Goal: Task Accomplishment & Management: Complete application form

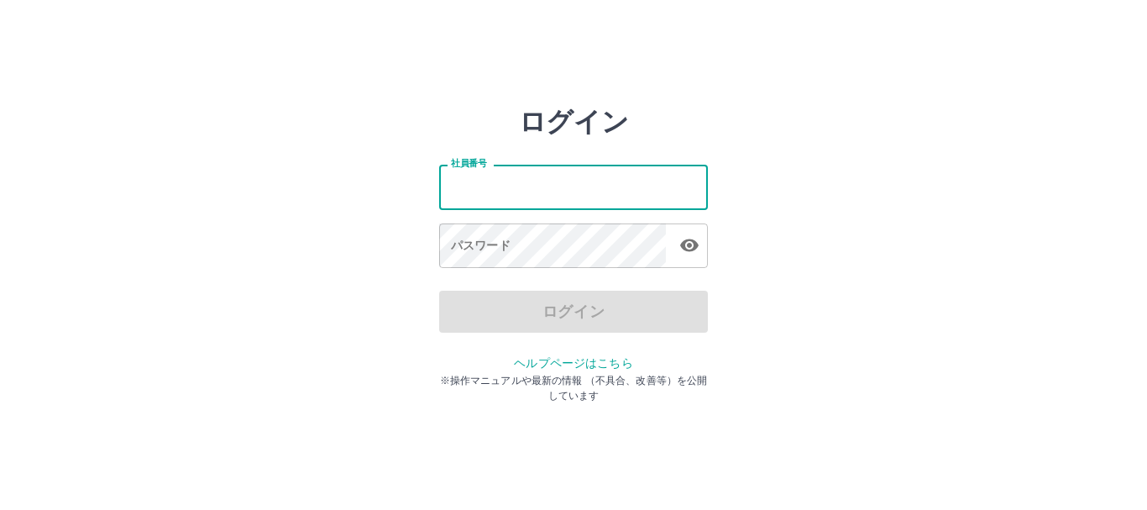
click at [452, 170] on input "社員番号" at bounding box center [573, 187] width 269 height 45
type input "*******"
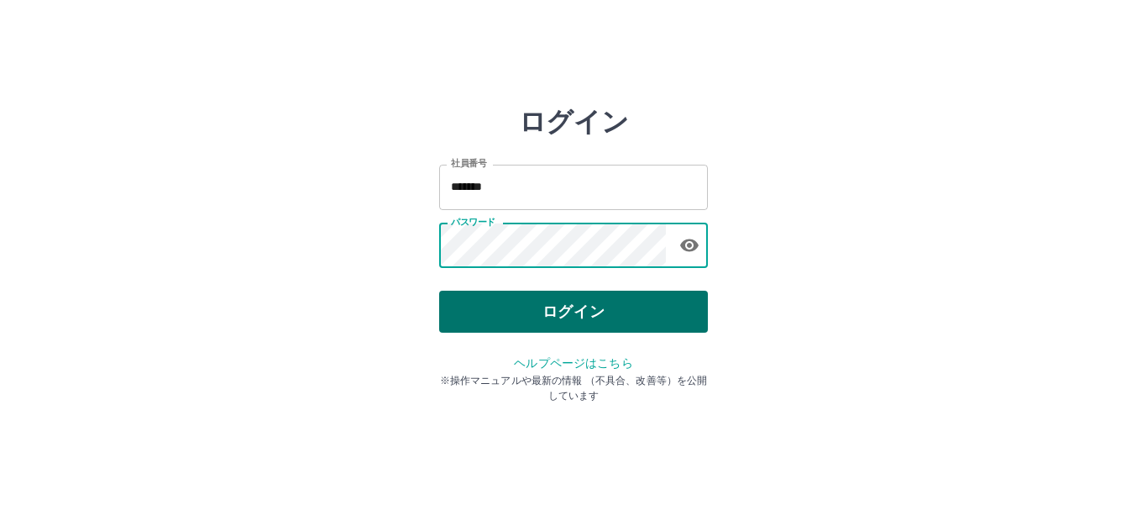
click at [659, 328] on button "ログイン" at bounding box center [573, 312] width 269 height 42
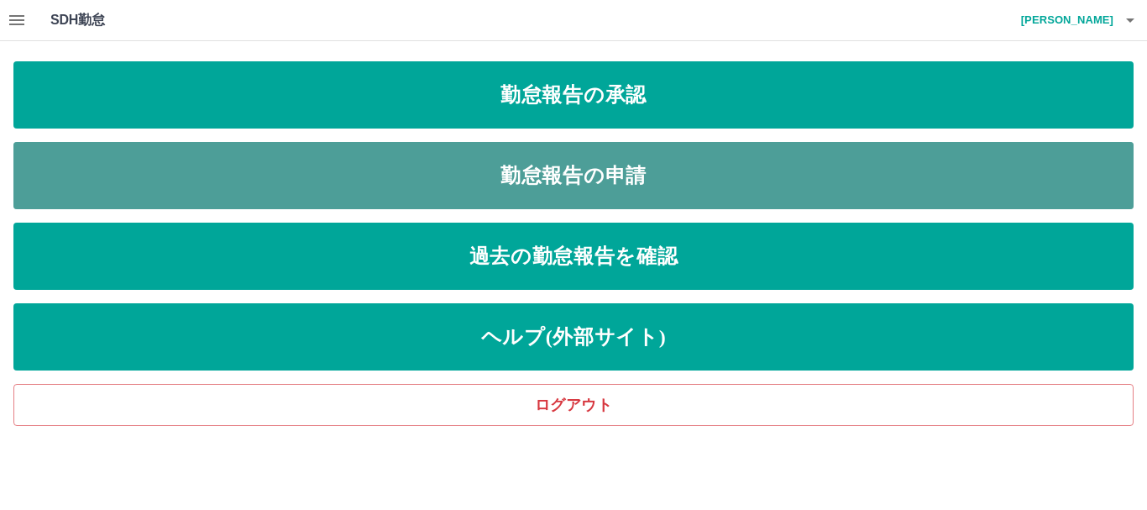
click at [368, 170] on link "勤怠報告の申請" at bounding box center [573, 175] width 1120 height 67
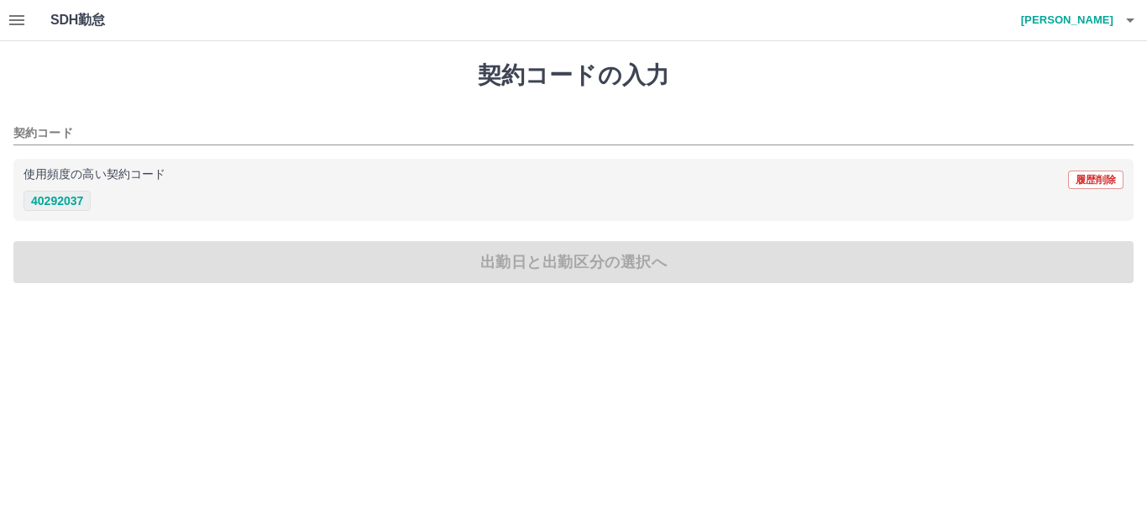
click at [55, 203] on button "40292037" at bounding box center [57, 201] width 67 height 20
type input "********"
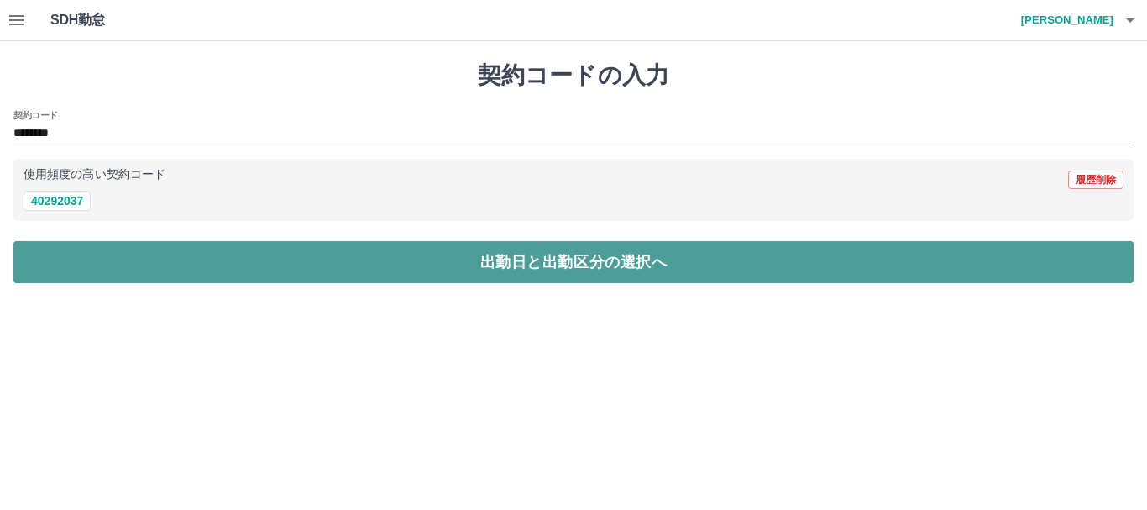
click at [94, 249] on button "出勤日と出勤区分の選択へ" at bounding box center [573, 262] width 1120 height 42
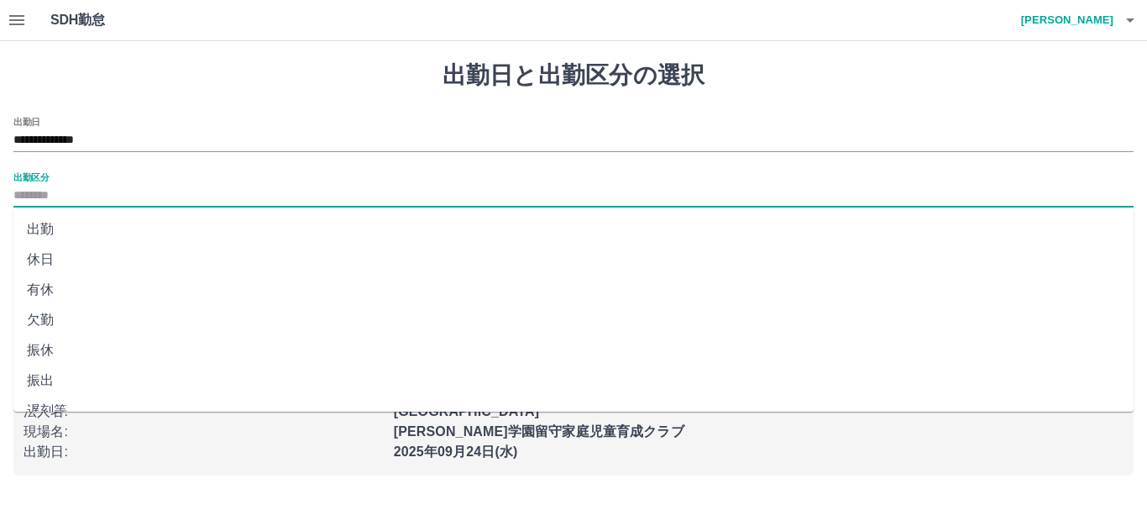
click at [60, 192] on input "出勤区分" at bounding box center [573, 196] width 1120 height 21
click at [38, 232] on li "出勤" at bounding box center [573, 229] width 1120 height 30
type input "**"
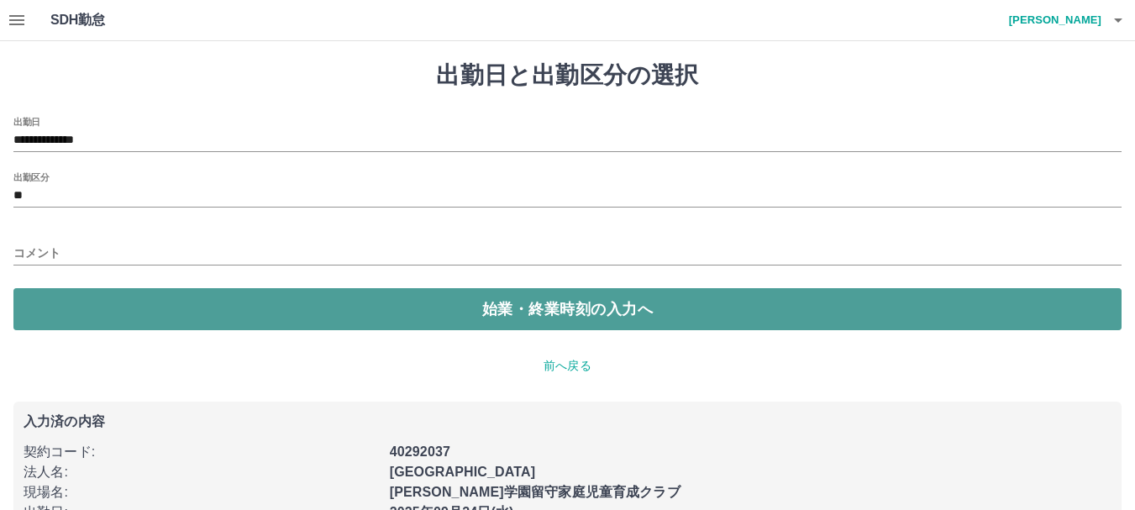
click at [83, 298] on button "始業・終業時刻の入力へ" at bounding box center [567, 309] width 1108 height 42
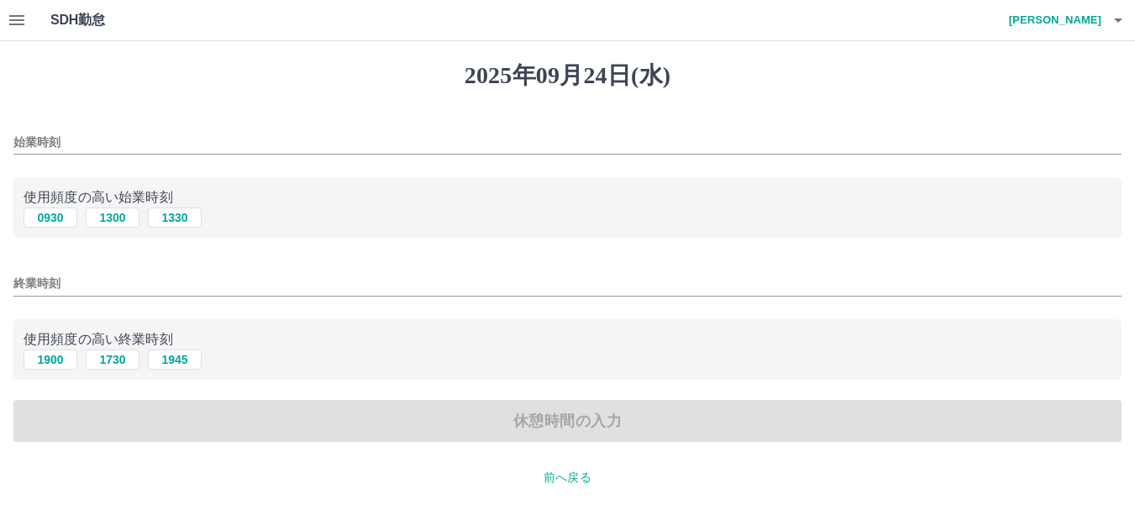
click at [106, 142] on input "始業時刻" at bounding box center [567, 142] width 1108 height 24
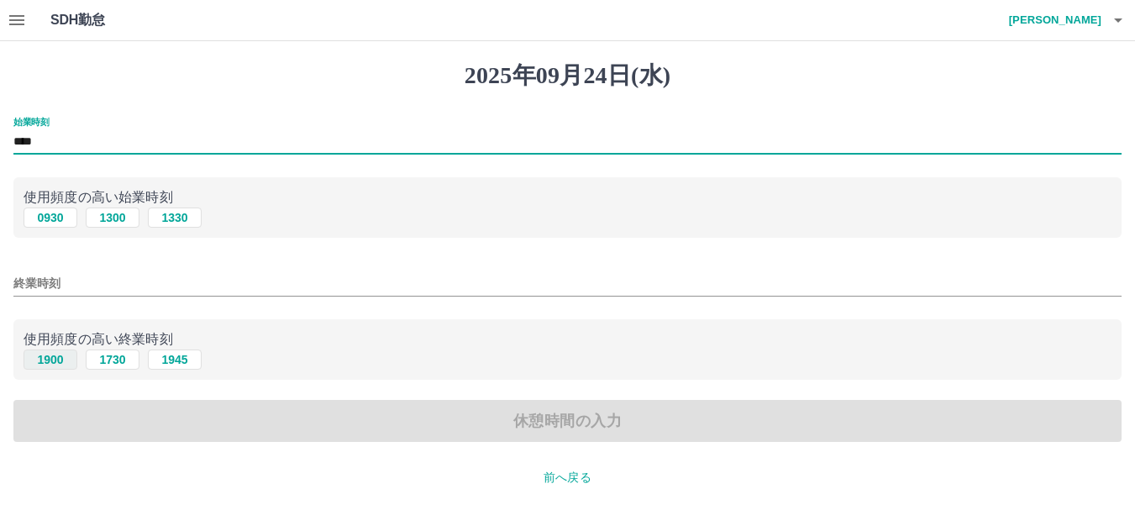
type input "****"
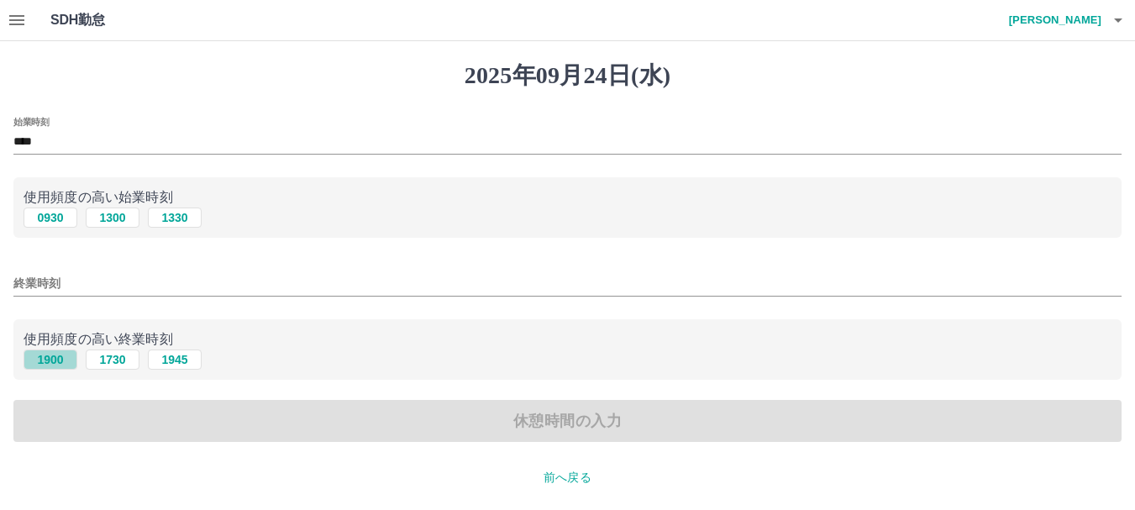
click at [50, 360] on button "1900" at bounding box center [51, 359] width 54 height 20
type input "****"
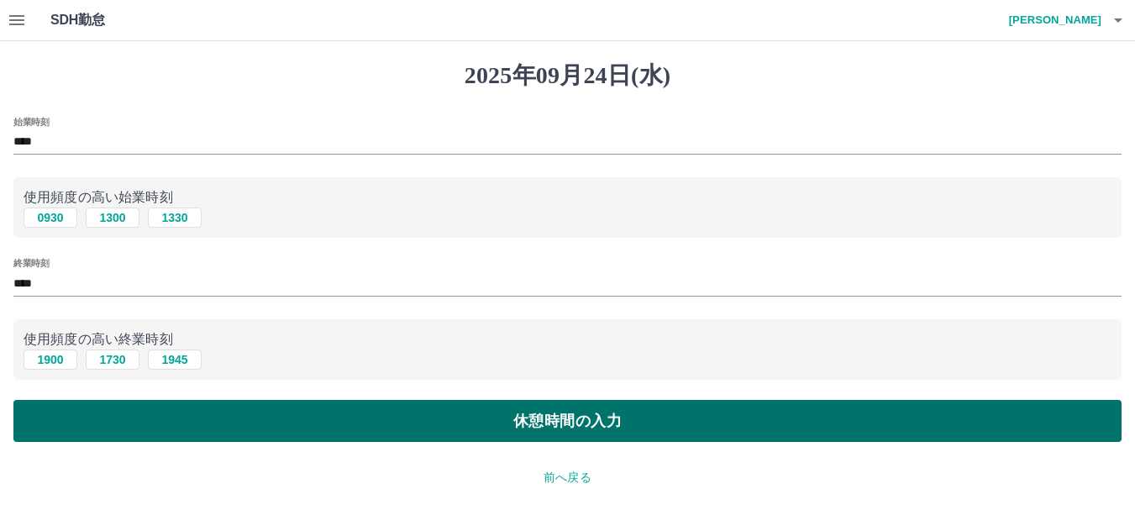
click at [64, 435] on button "休憩時間の入力" at bounding box center [567, 421] width 1108 height 42
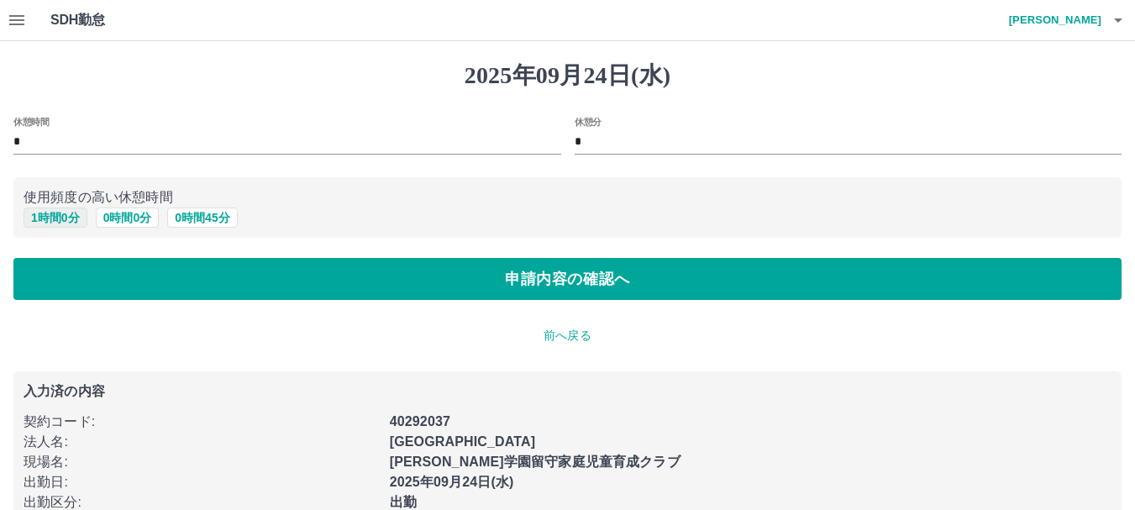
click at [70, 216] on button "1 時間 0 分" at bounding box center [56, 217] width 64 height 20
type input "*"
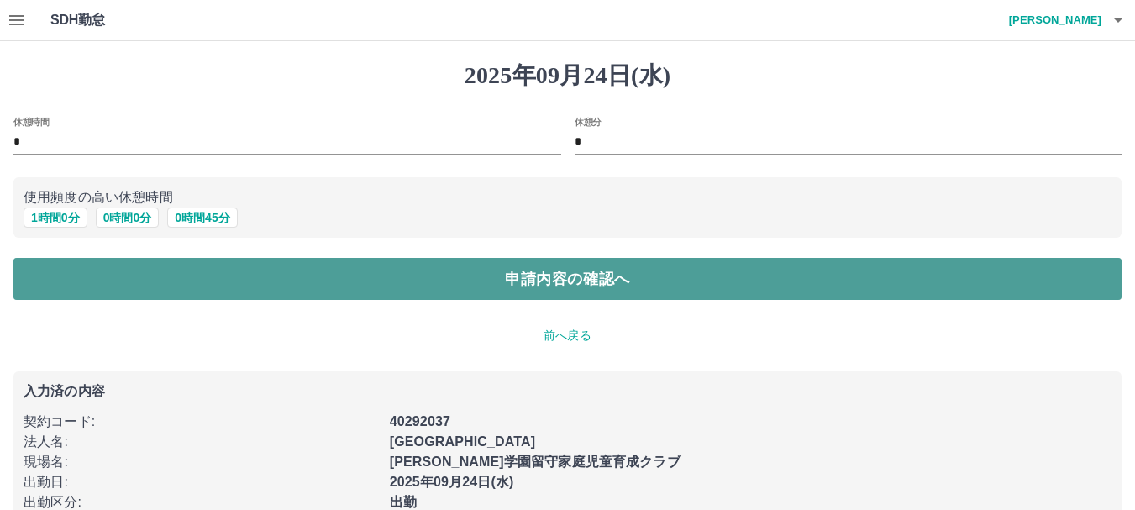
click at [102, 288] on button "申請内容の確認へ" at bounding box center [567, 279] width 1108 height 42
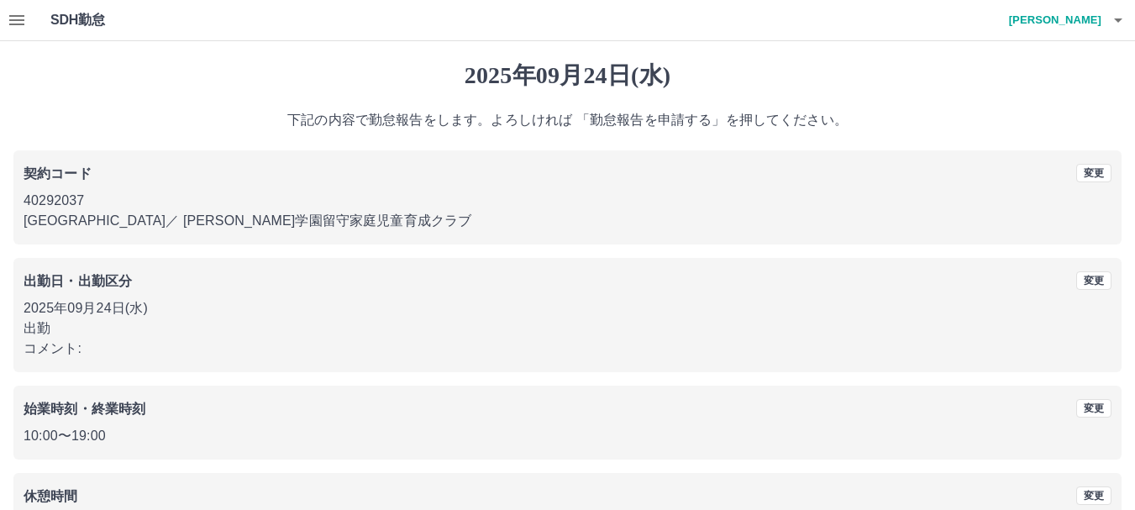
scroll to position [119, 0]
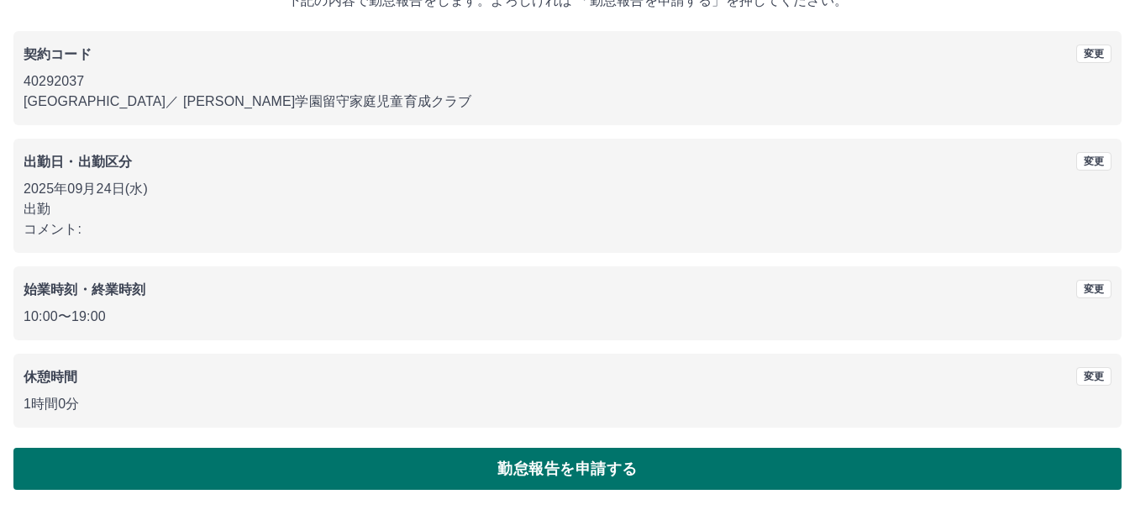
click at [153, 489] on div "[DATE] 下記の内容で勤怠報告をします。よろしければ 「勤怠報告を申請する」を押してください。 契約コード 変更 40292037 [GEOGRAPHIC…" at bounding box center [567, 216] width 1135 height 588
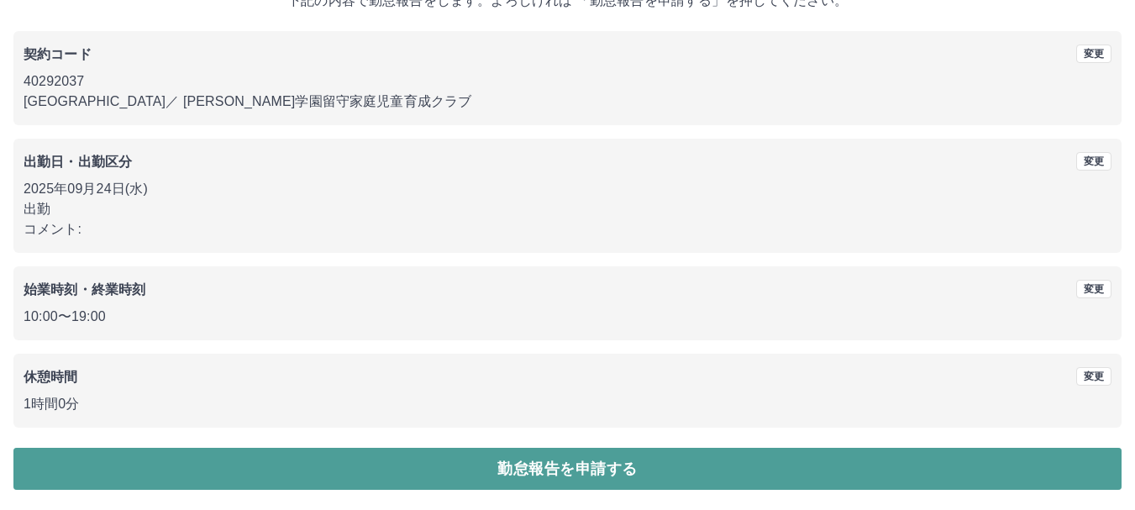
click at [146, 476] on button "勤怠報告を申請する" at bounding box center [567, 469] width 1108 height 42
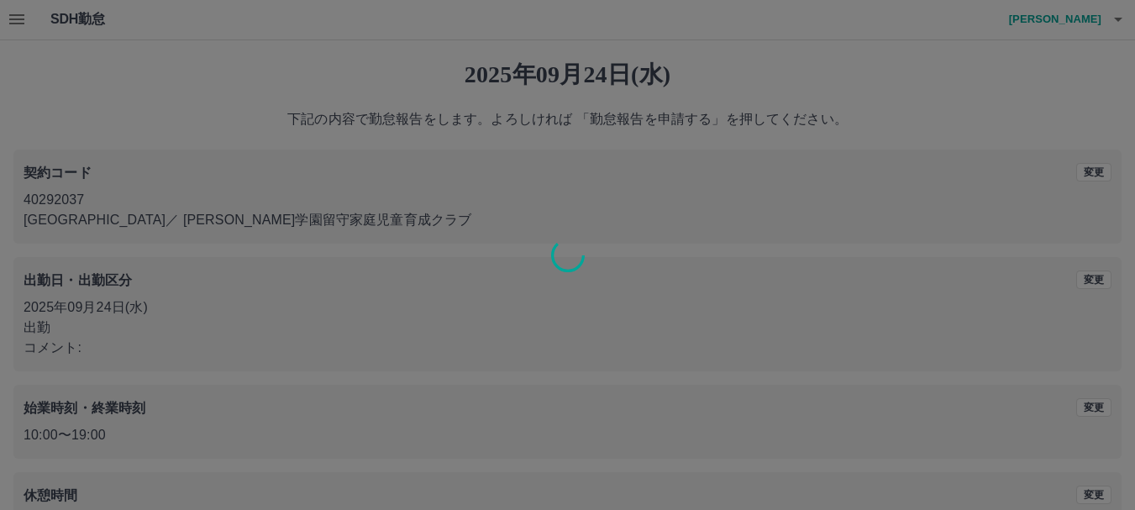
scroll to position [0, 0]
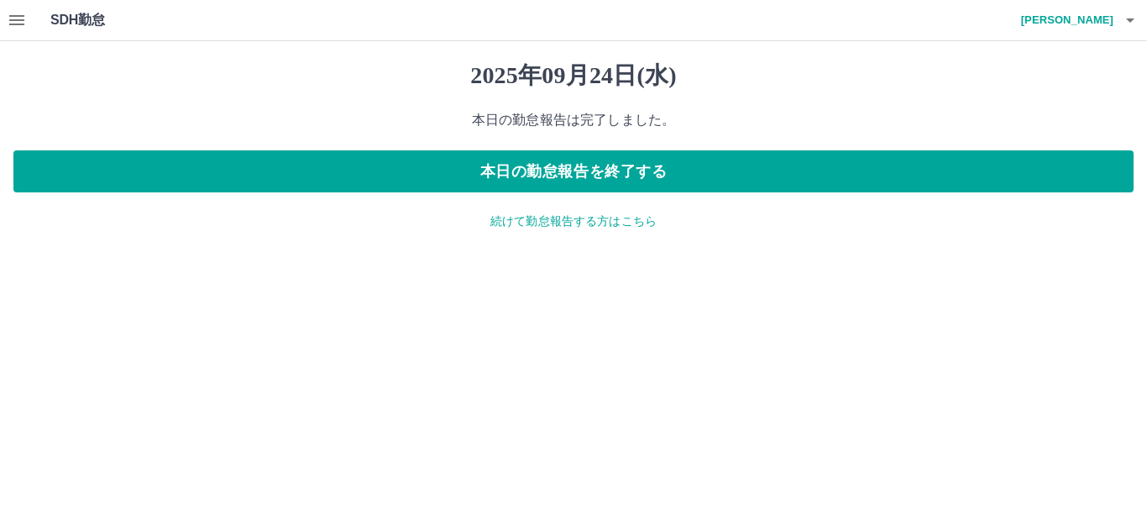
click at [11, 23] on icon "button" at bounding box center [17, 20] width 20 height 20
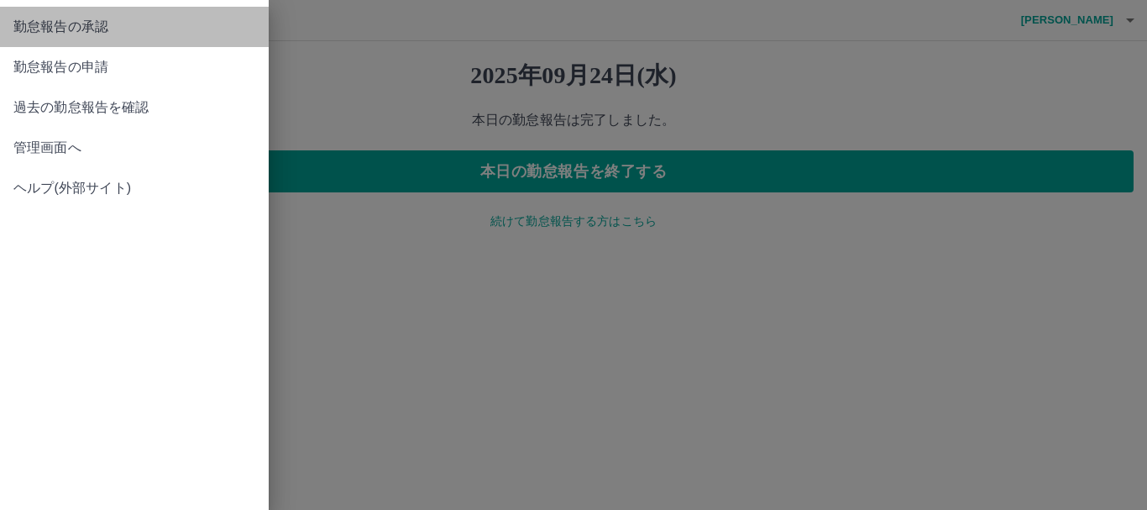
click at [97, 26] on span "勤怠報告の承認" at bounding box center [134, 27] width 242 height 20
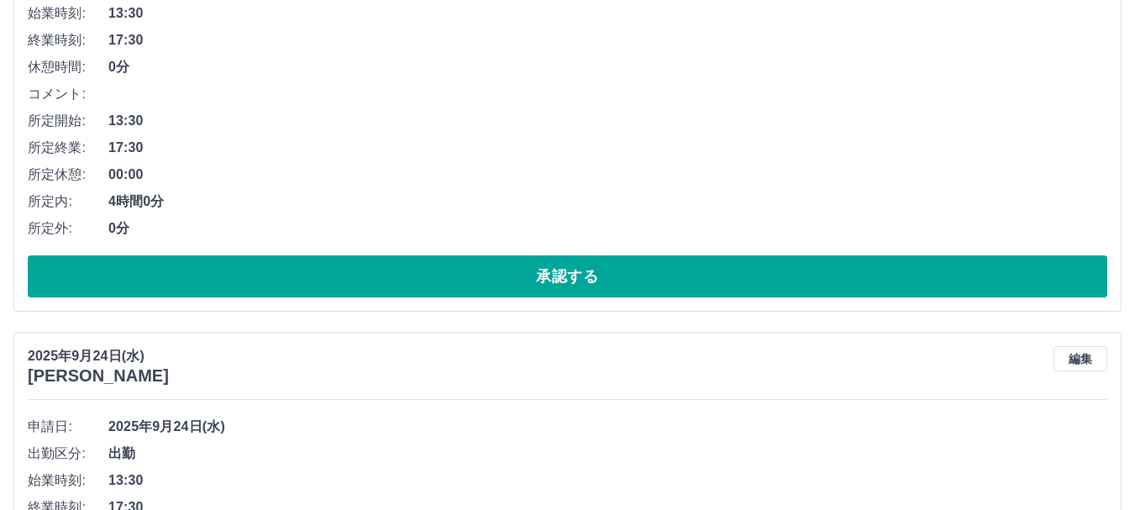
scroll to position [336, 0]
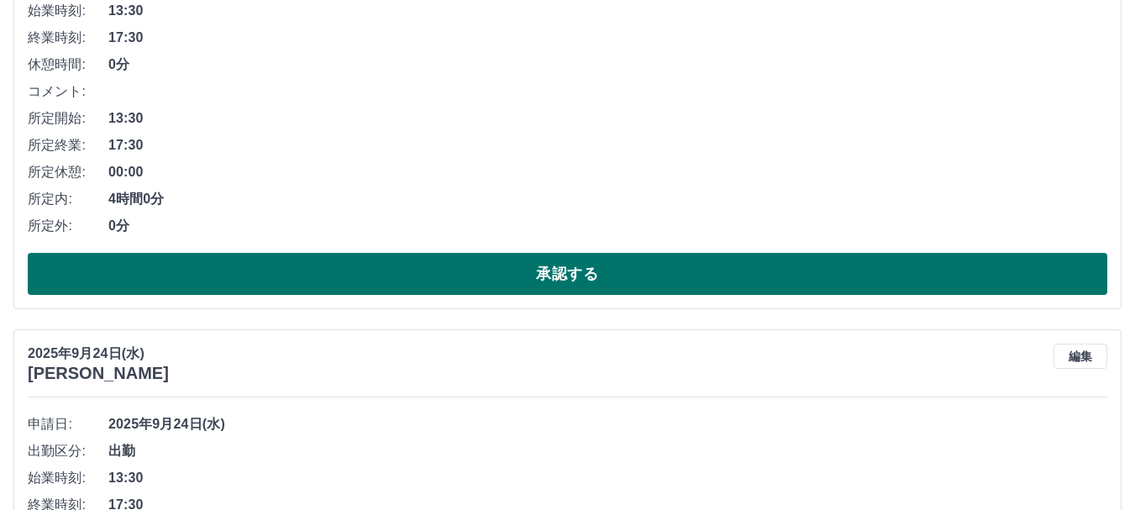
click at [471, 272] on button "承認する" at bounding box center [567, 274] width 1079 height 42
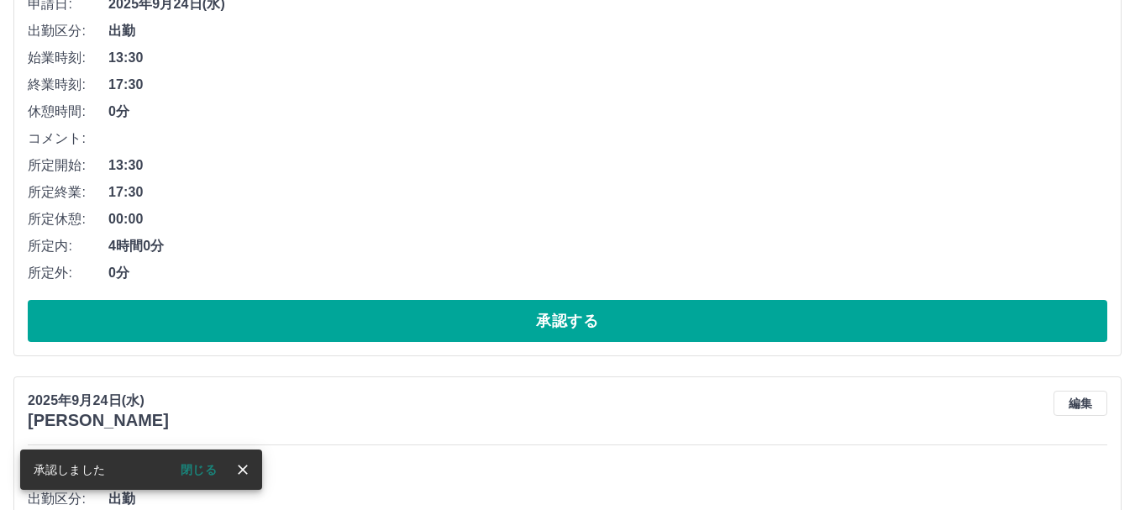
scroll to position [289, 0]
click at [467, 328] on button "承認する" at bounding box center [567, 321] width 1079 height 42
click at [421, 327] on button "承認する" at bounding box center [567, 321] width 1079 height 42
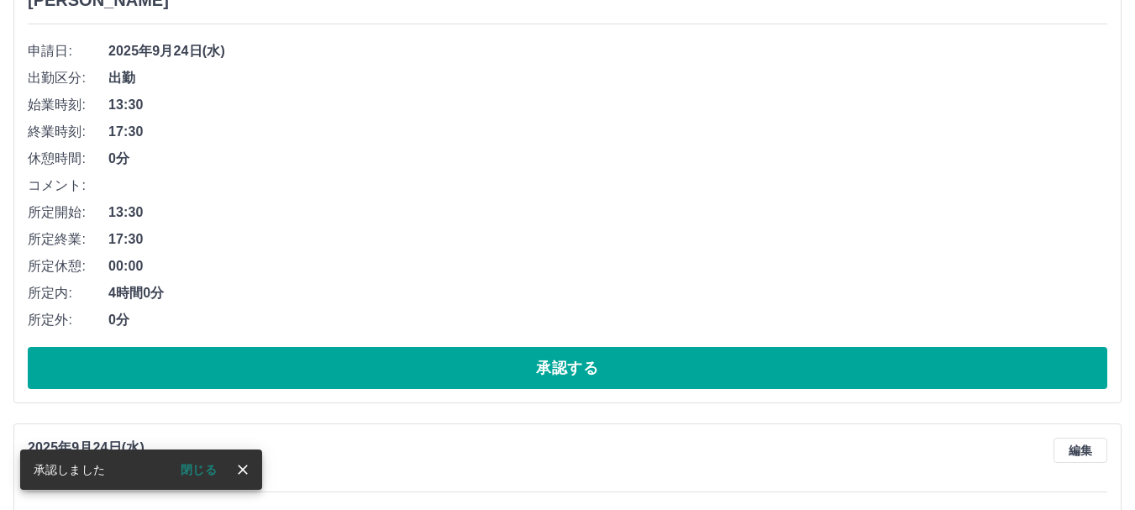
scroll to position [242, 0]
click at [407, 368] on button "承認する" at bounding box center [567, 368] width 1079 height 42
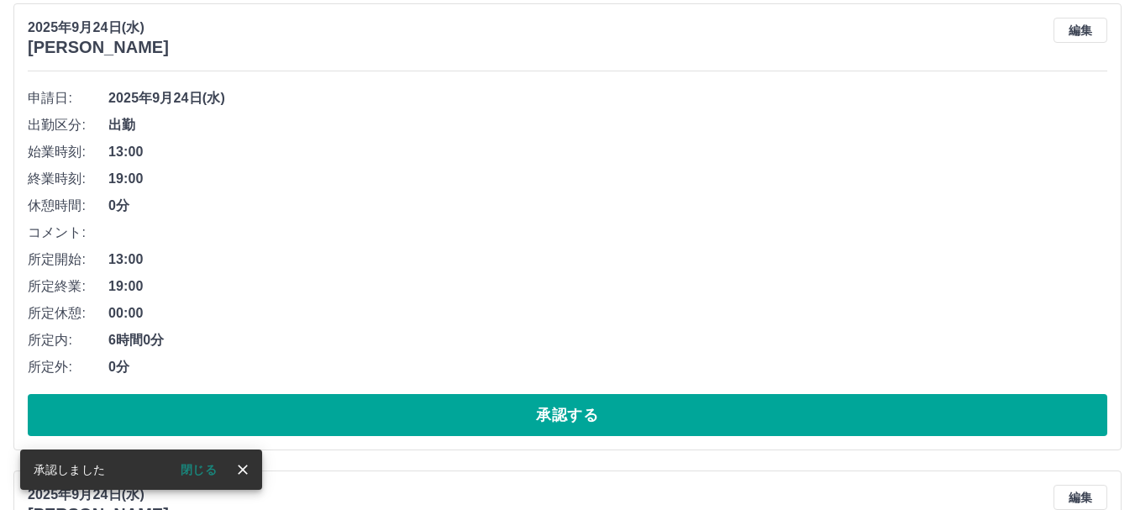
scroll to position [195, 0]
click at [360, 429] on button "承認する" at bounding box center [567, 415] width 1079 height 42
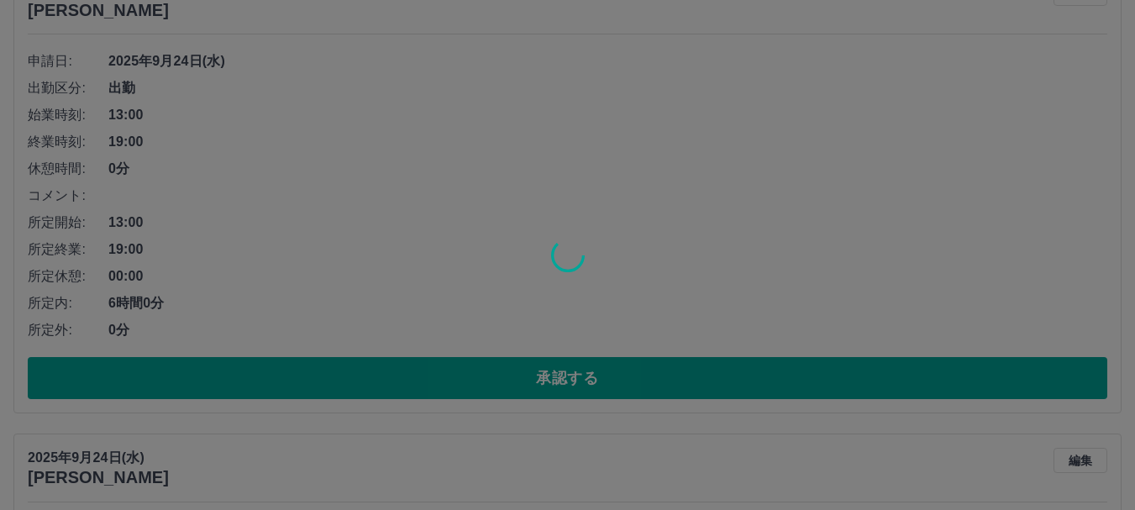
scroll to position [232, 0]
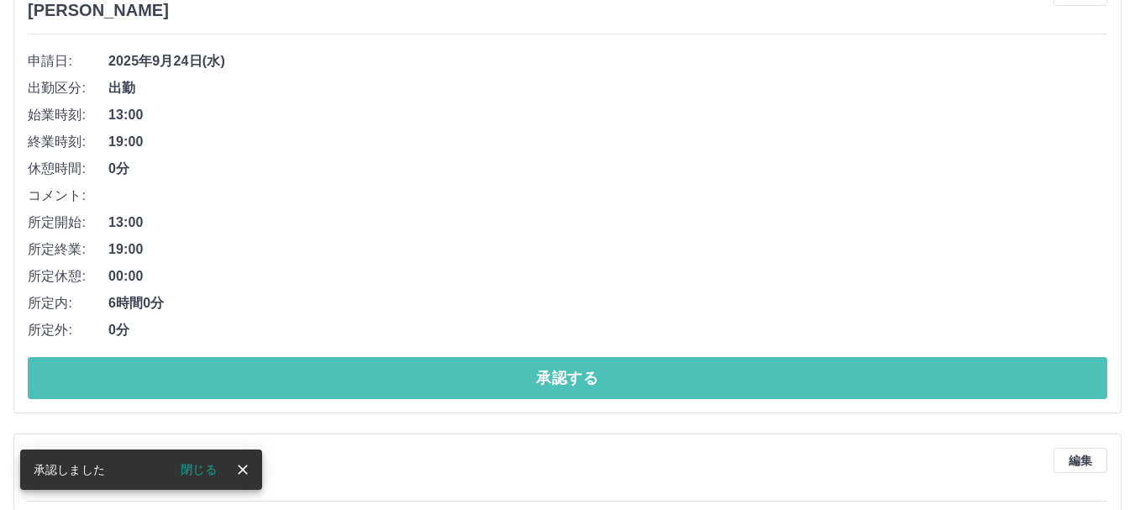
click at [389, 382] on button "承認する" at bounding box center [567, 378] width 1079 height 42
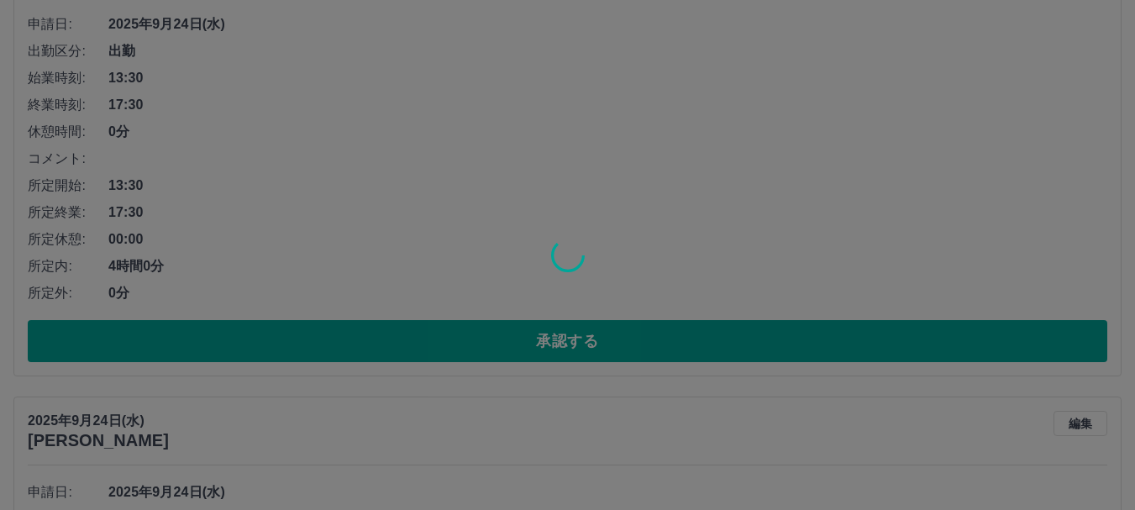
scroll to position [269, 0]
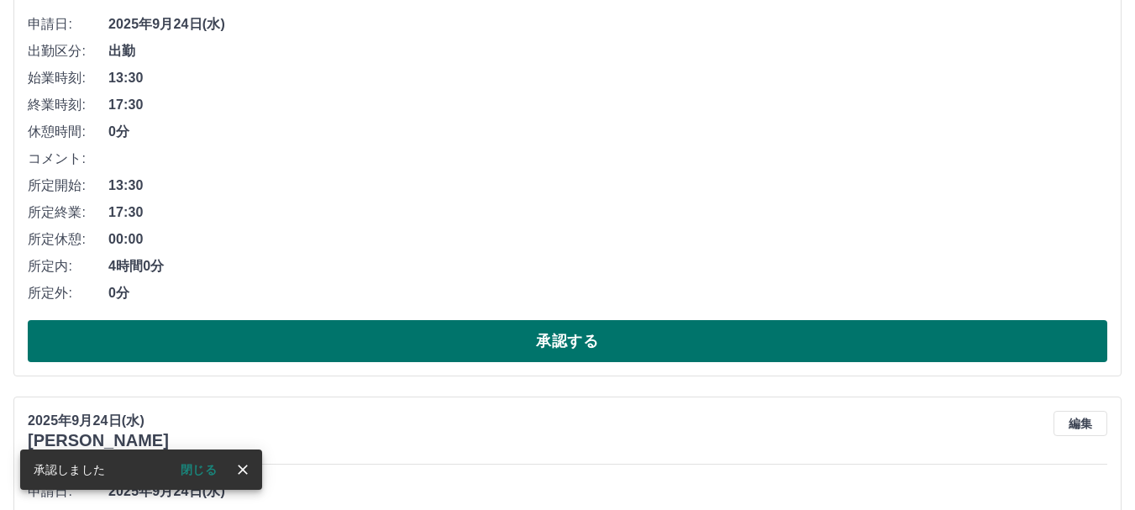
click at [414, 339] on button "承認する" at bounding box center [567, 341] width 1079 height 42
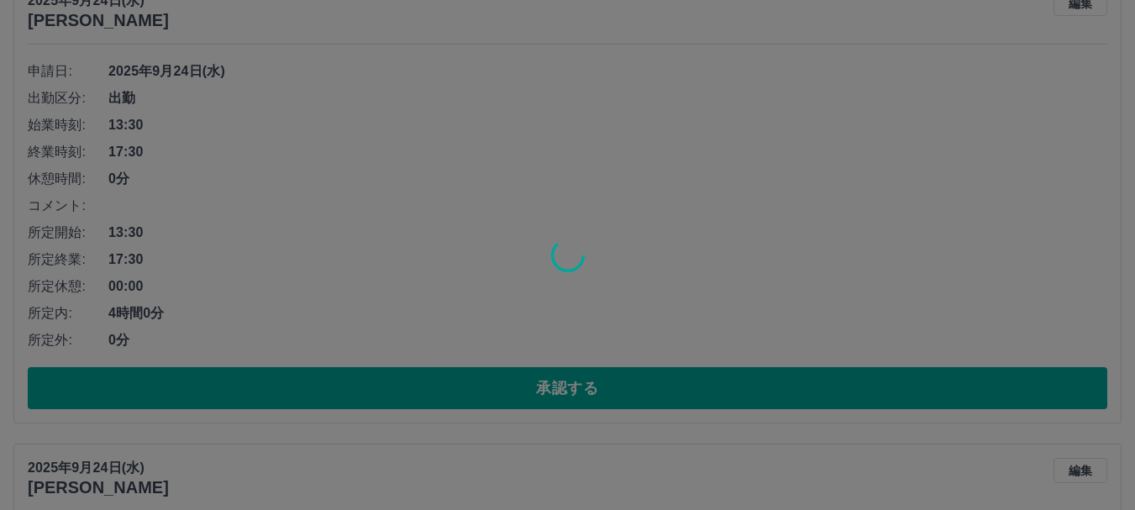
scroll to position [222, 0]
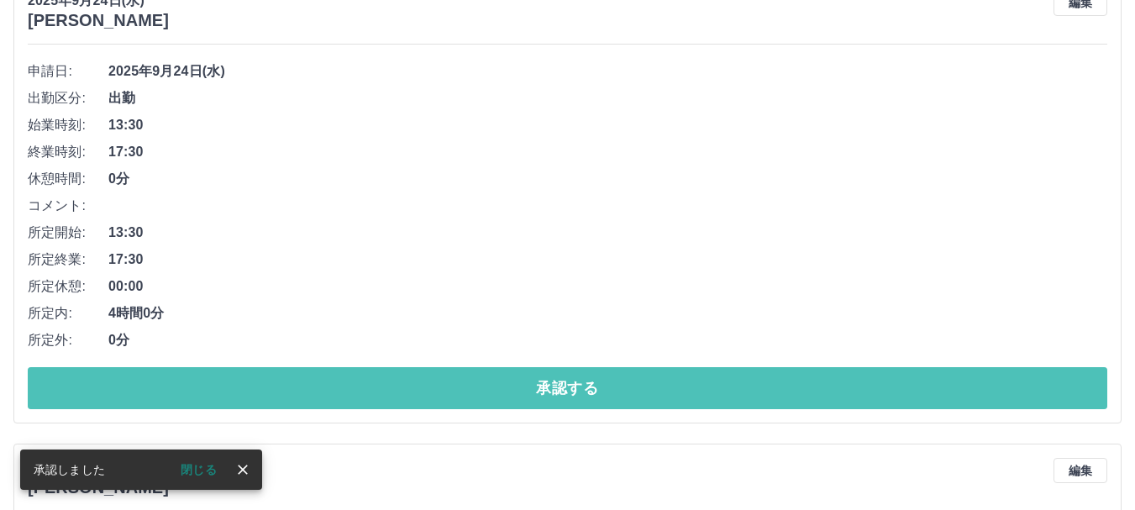
click at [378, 384] on button "承認する" at bounding box center [567, 388] width 1079 height 42
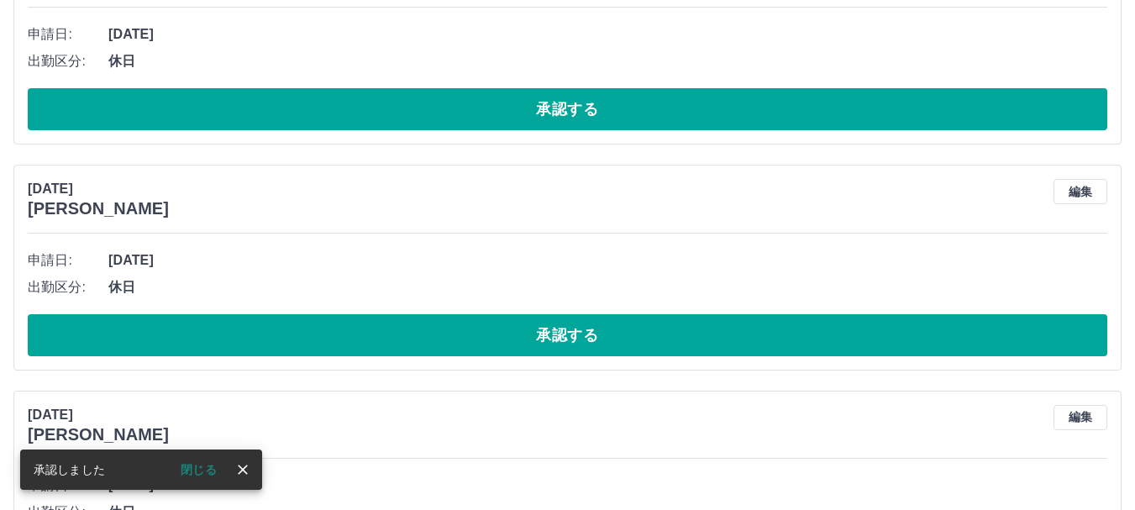
scroll to position [259, 0]
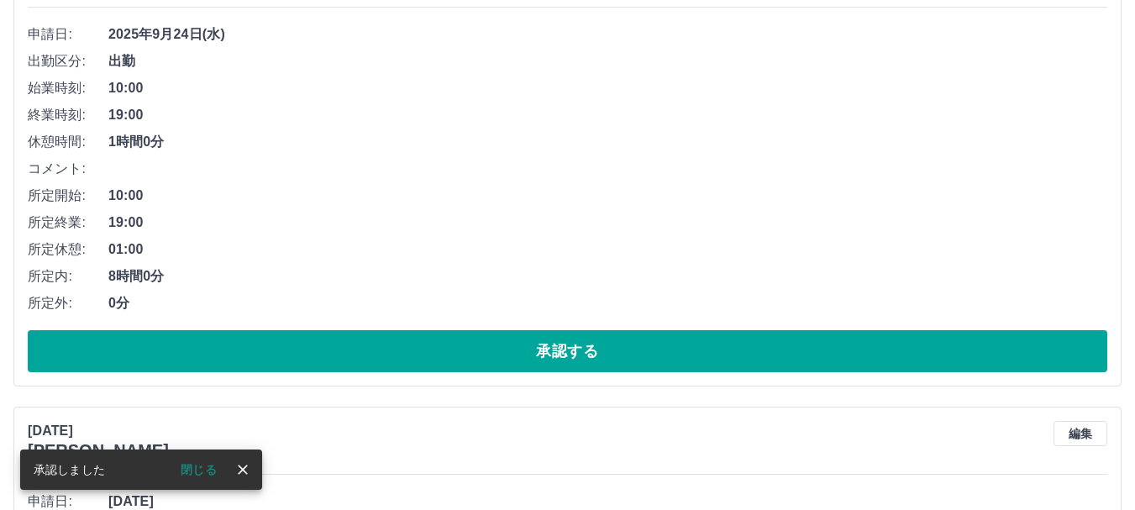
click at [400, 351] on button "承認する" at bounding box center [567, 351] width 1079 height 42
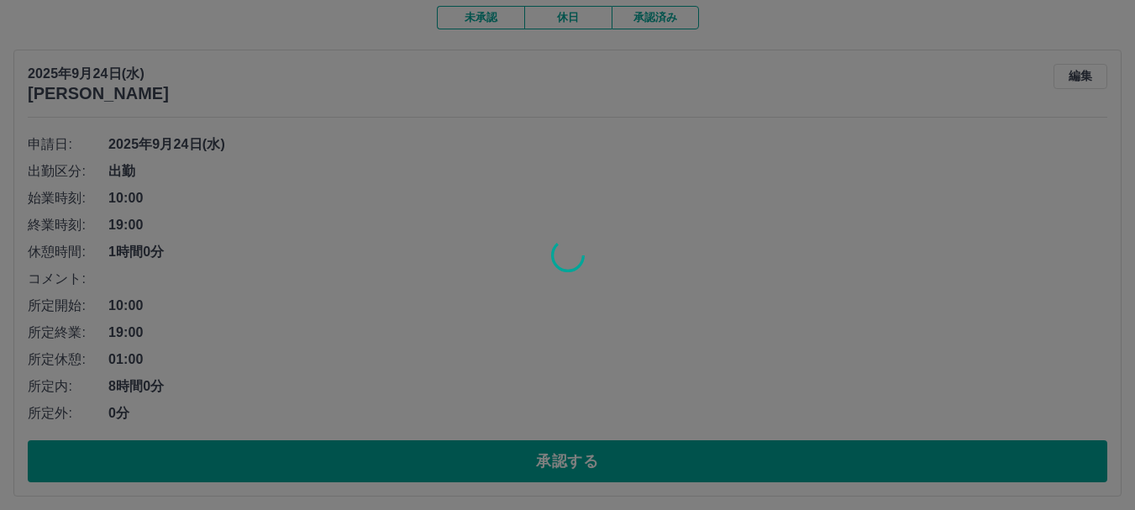
scroll to position [0, 0]
